Goal: Check status: Check status

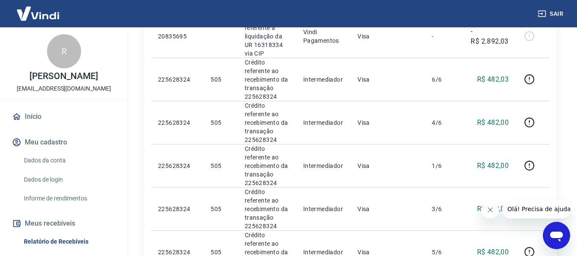
scroll to position [256, 0]
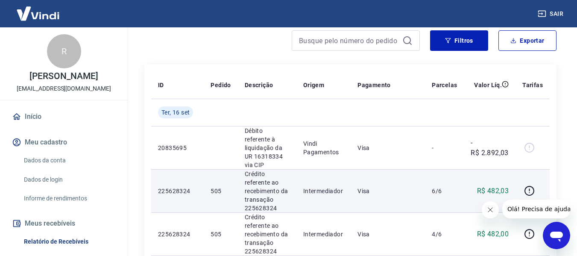
scroll to position [43, 0]
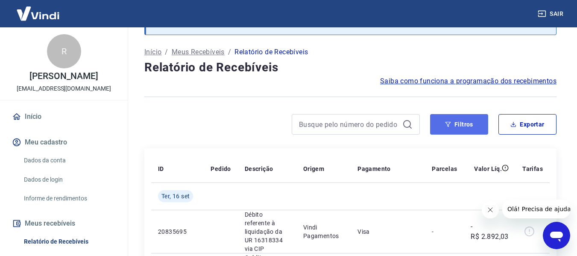
click at [458, 120] on button "Filtros" at bounding box center [459, 124] width 58 height 20
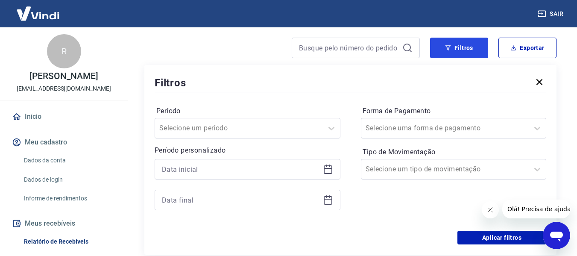
scroll to position [128, 0]
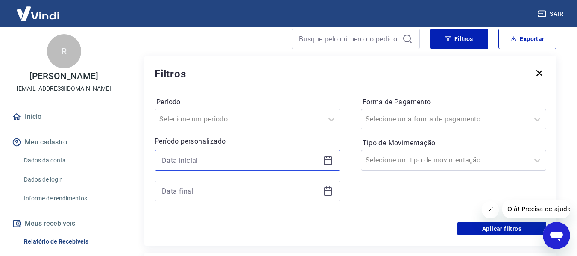
click at [292, 159] on input at bounding box center [241, 160] width 158 height 13
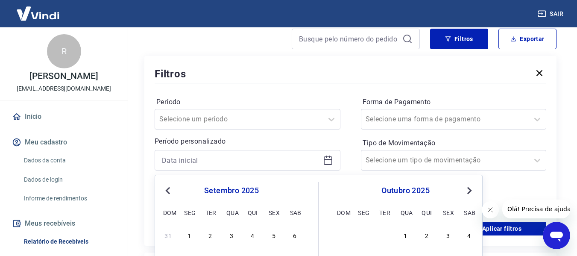
click at [168, 194] on button "Previous Month" at bounding box center [168, 190] width 10 height 10
click at [168, 193] on button "Previous Month" at bounding box center [168, 190] width 10 height 10
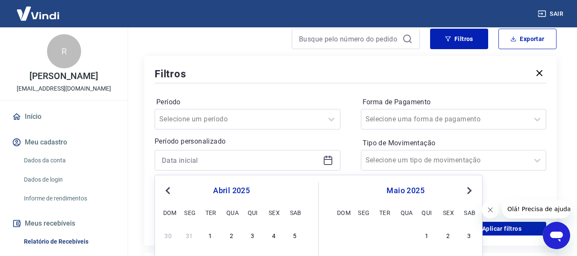
click at [168, 193] on button "Previous Month" at bounding box center [168, 190] width 10 height 10
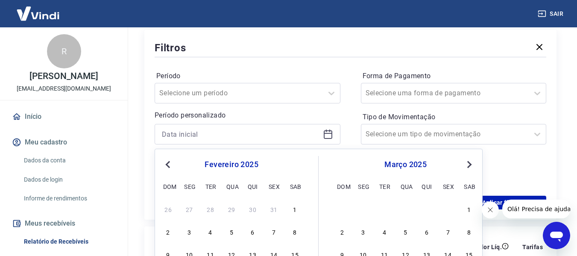
scroll to position [214, 0]
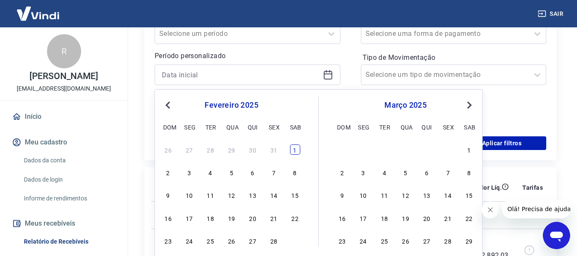
click at [292, 149] on div "1" at bounding box center [295, 149] width 10 height 10
type input "[DATE]"
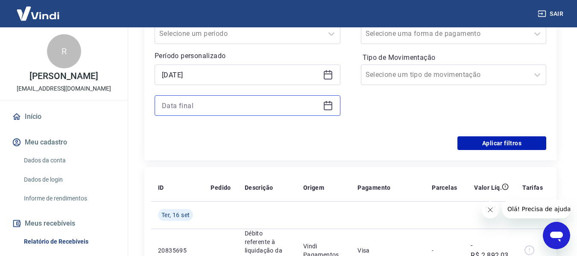
click at [257, 106] on input at bounding box center [241, 105] width 158 height 13
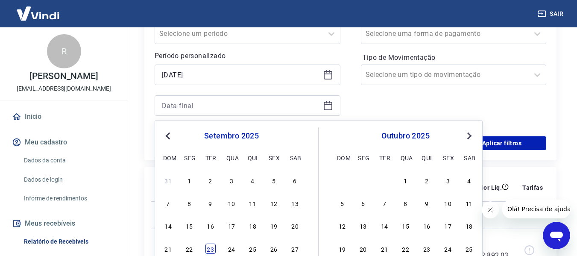
click at [207, 248] on div "23" at bounding box center [210, 248] width 10 height 10
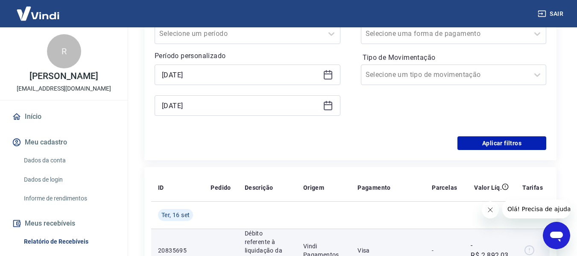
type input "[DATE]"
click at [211, 246] on td at bounding box center [221, 249] width 34 height 43
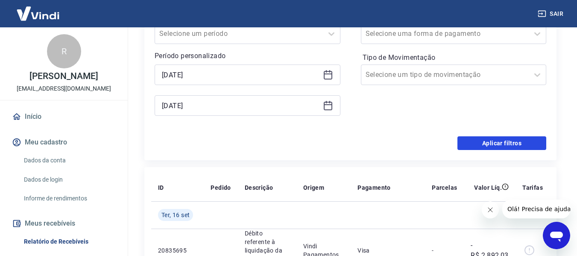
click at [501, 144] on button "Aplicar filtros" at bounding box center [501, 143] width 89 height 14
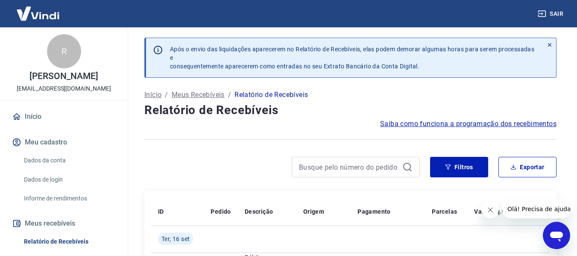
scroll to position [85, 0]
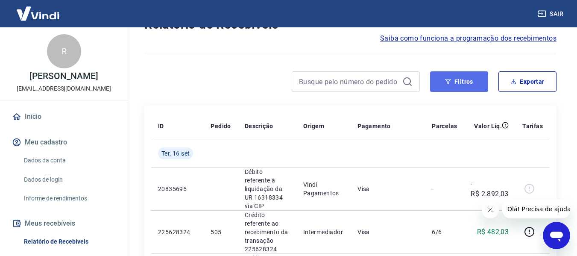
click at [468, 81] on button "Filtros" at bounding box center [459, 81] width 58 height 20
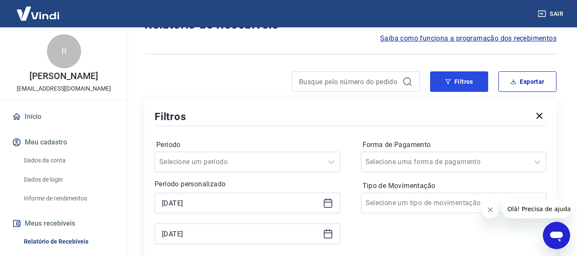
scroll to position [128, 0]
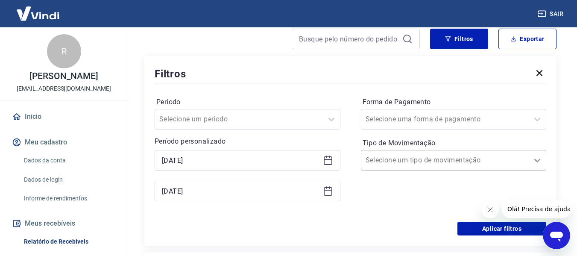
click at [537, 159] on icon at bounding box center [537, 160] width 10 height 10
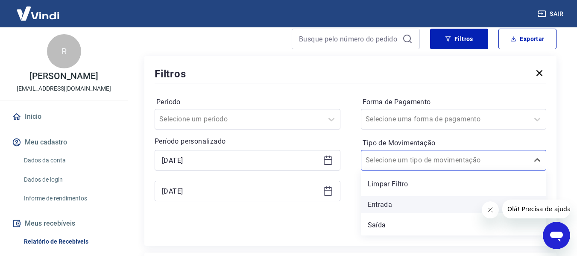
click at [392, 206] on div "Entrada" at bounding box center [454, 204] width 186 height 17
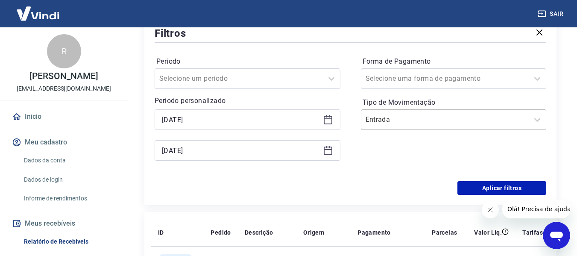
scroll to position [214, 0]
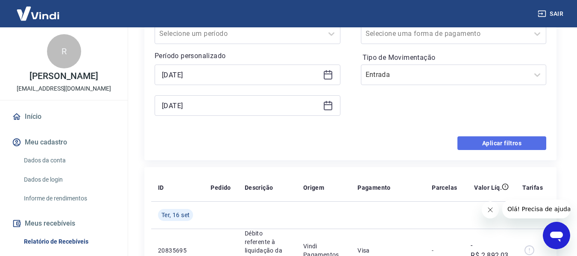
click at [503, 146] on button "Aplicar filtros" at bounding box center [501, 143] width 89 height 14
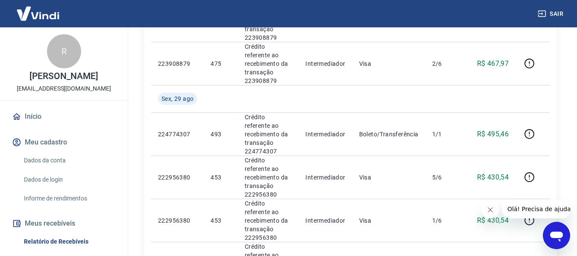
scroll to position [911, 0]
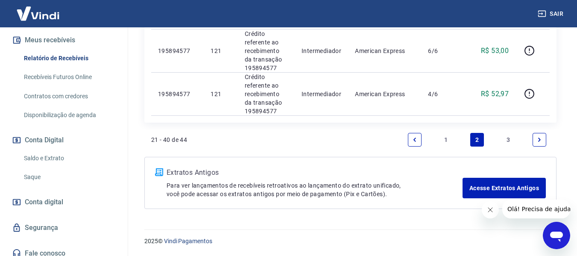
scroll to position [190, 0]
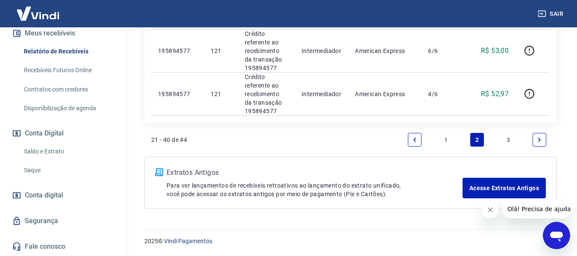
click at [56, 245] on link "Fale conosco" at bounding box center [63, 246] width 107 height 19
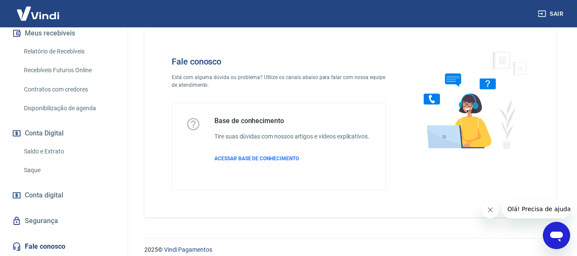
scroll to position [24, 0]
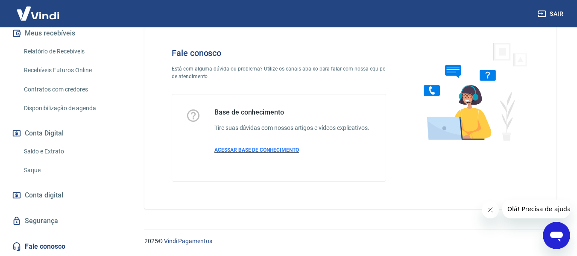
drag, startPoint x: 247, startPoint y: 149, endPoint x: 256, endPoint y: 150, distance: 9.1
click at [247, 149] on span "ACESSAR BASE DE CONHECIMENTO" at bounding box center [256, 150] width 85 height 6
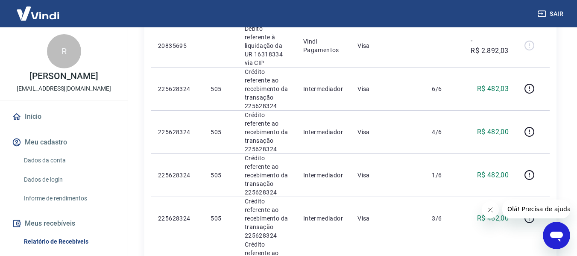
scroll to position [214, 0]
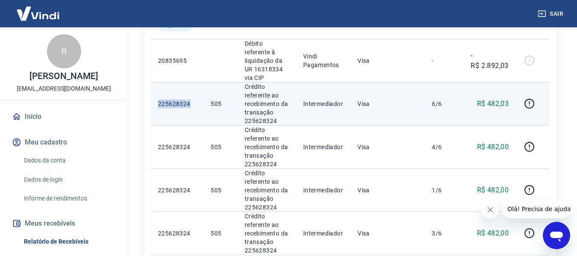
drag, startPoint x: 164, startPoint y: 94, endPoint x: 188, endPoint y: 95, distance: 23.9
click at [188, 95] on td "225628324" at bounding box center [177, 103] width 53 height 43
copy p "225628324"
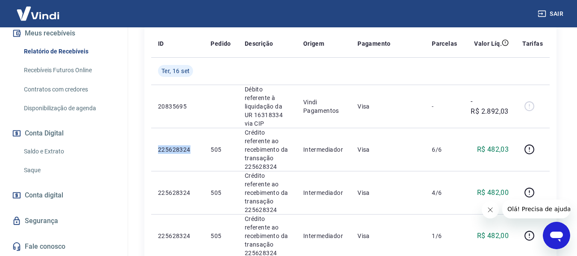
scroll to position [171, 0]
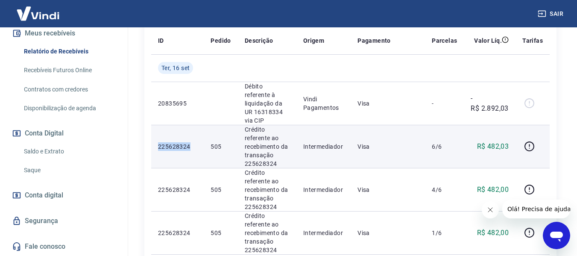
copy p "225628324"
